Goal: Transaction & Acquisition: Purchase product/service

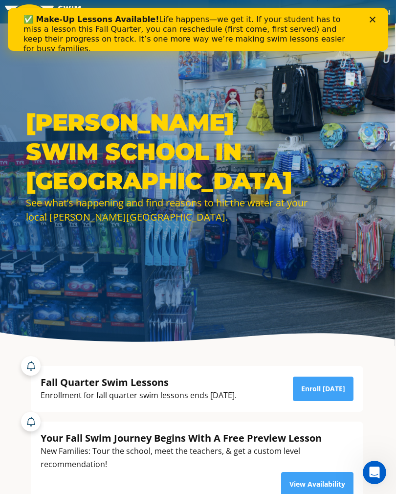
scroll to position [0, 0]
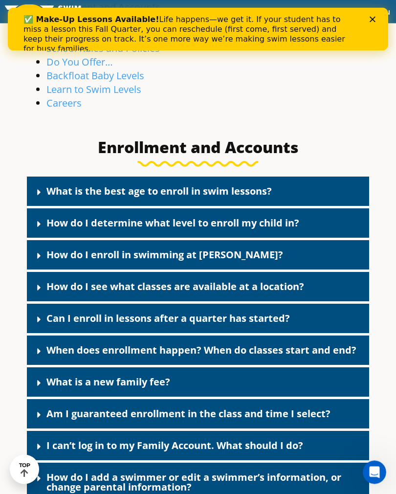
scroll to position [374, 0]
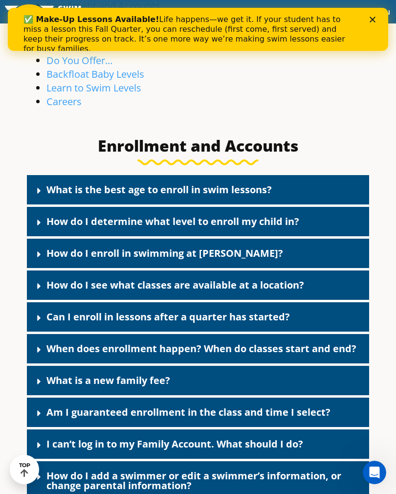
click at [250, 196] on link "What is the best age to enroll in swim lessons?" at bounding box center [159, 189] width 226 height 13
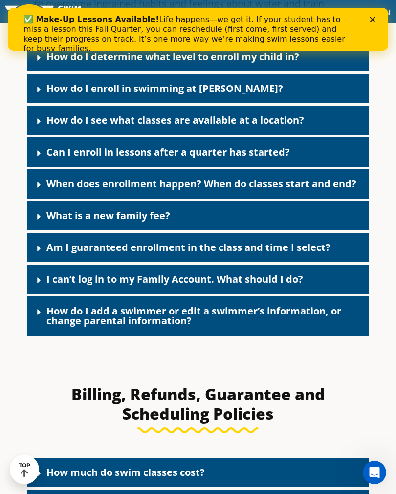
scroll to position [715, 0]
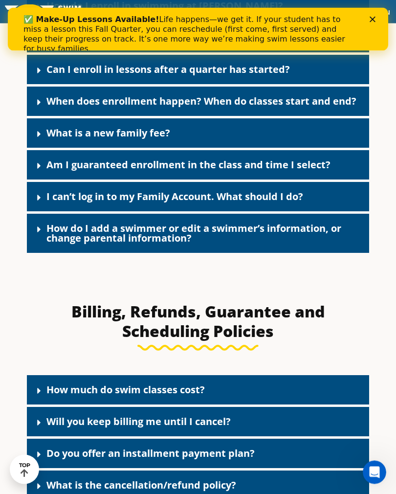
click at [304, 133] on div "What is a new family fee?" at bounding box center [198, 133] width 343 height 29
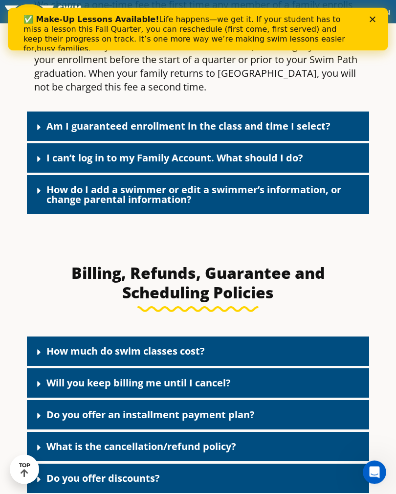
scroll to position [952, 0]
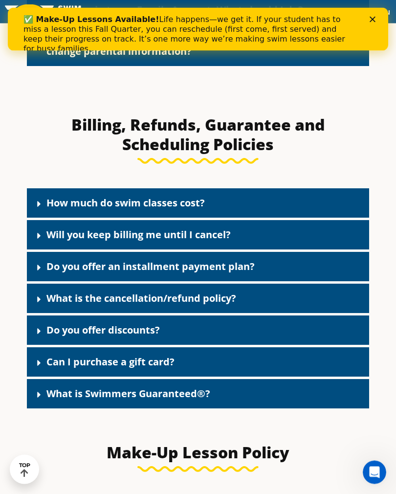
click at [220, 206] on div "How much do swim classes cost?" at bounding box center [198, 203] width 343 height 29
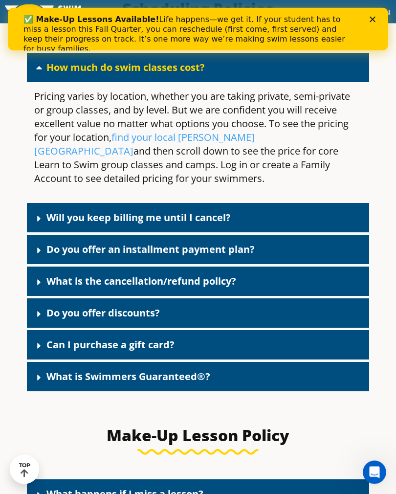
scroll to position [1237, 0]
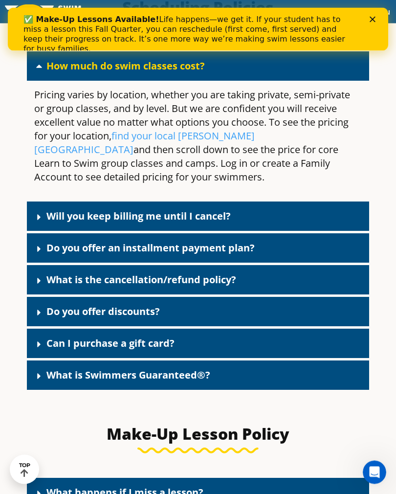
click at [245, 205] on div "Will you keep billing me until I cancel?" at bounding box center [198, 216] width 343 height 29
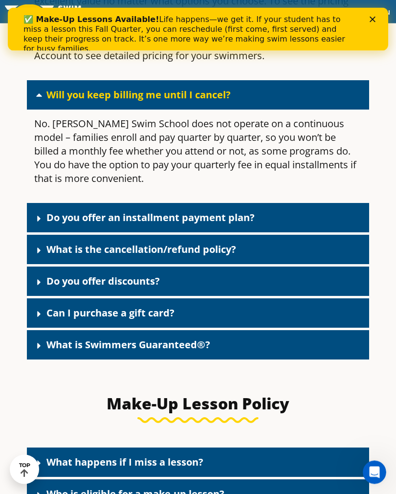
click at [247, 211] on link "Do you offer an installment payment plan?" at bounding box center [150, 217] width 208 height 13
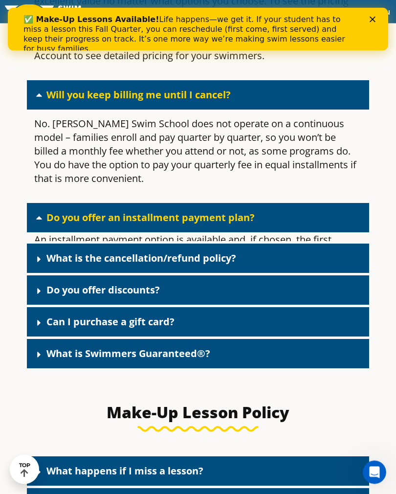
scroll to position [1359, 0]
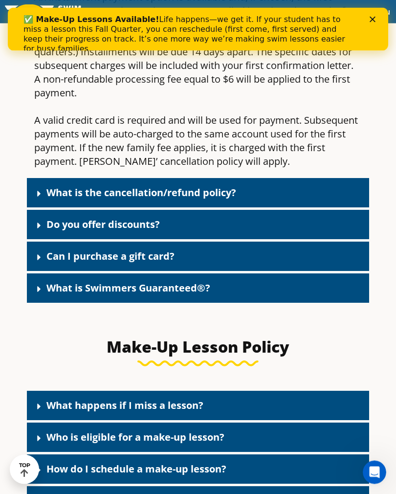
click at [204, 212] on div "Do you offer discounts?" at bounding box center [198, 224] width 343 height 29
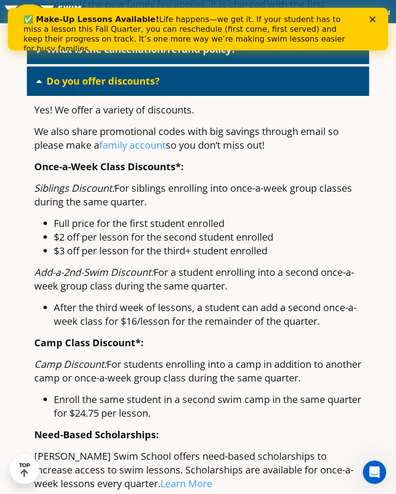
scroll to position [1751, 0]
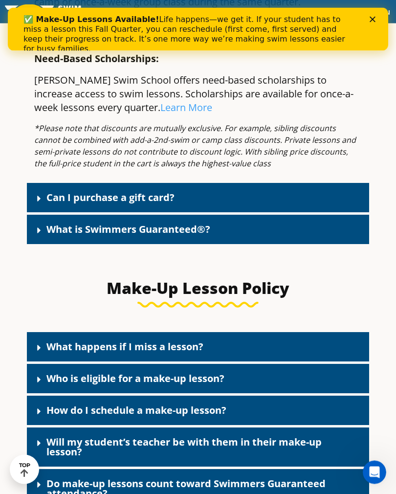
click at [290, 185] on div "Can I purchase a gift card?" at bounding box center [198, 198] width 343 height 29
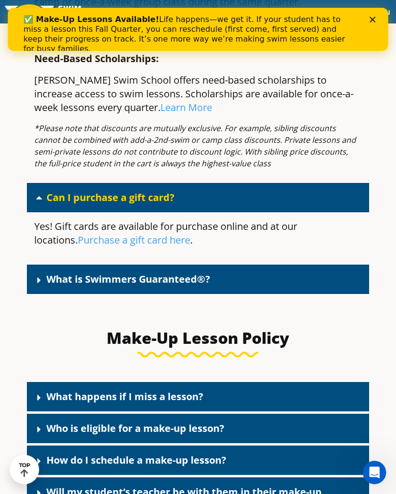
click at [133, 233] on link "Purchase a gift card here" at bounding box center [134, 239] width 113 height 13
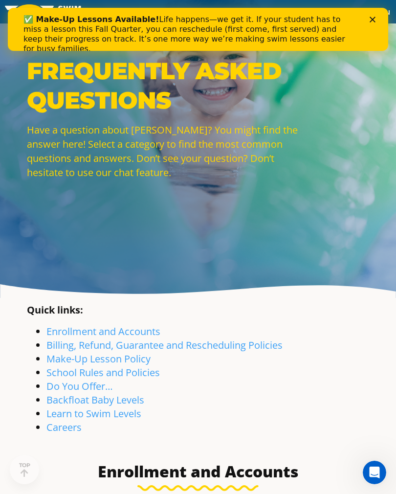
scroll to position [23, 0]
